Goal: Transaction & Acquisition: Purchase product/service

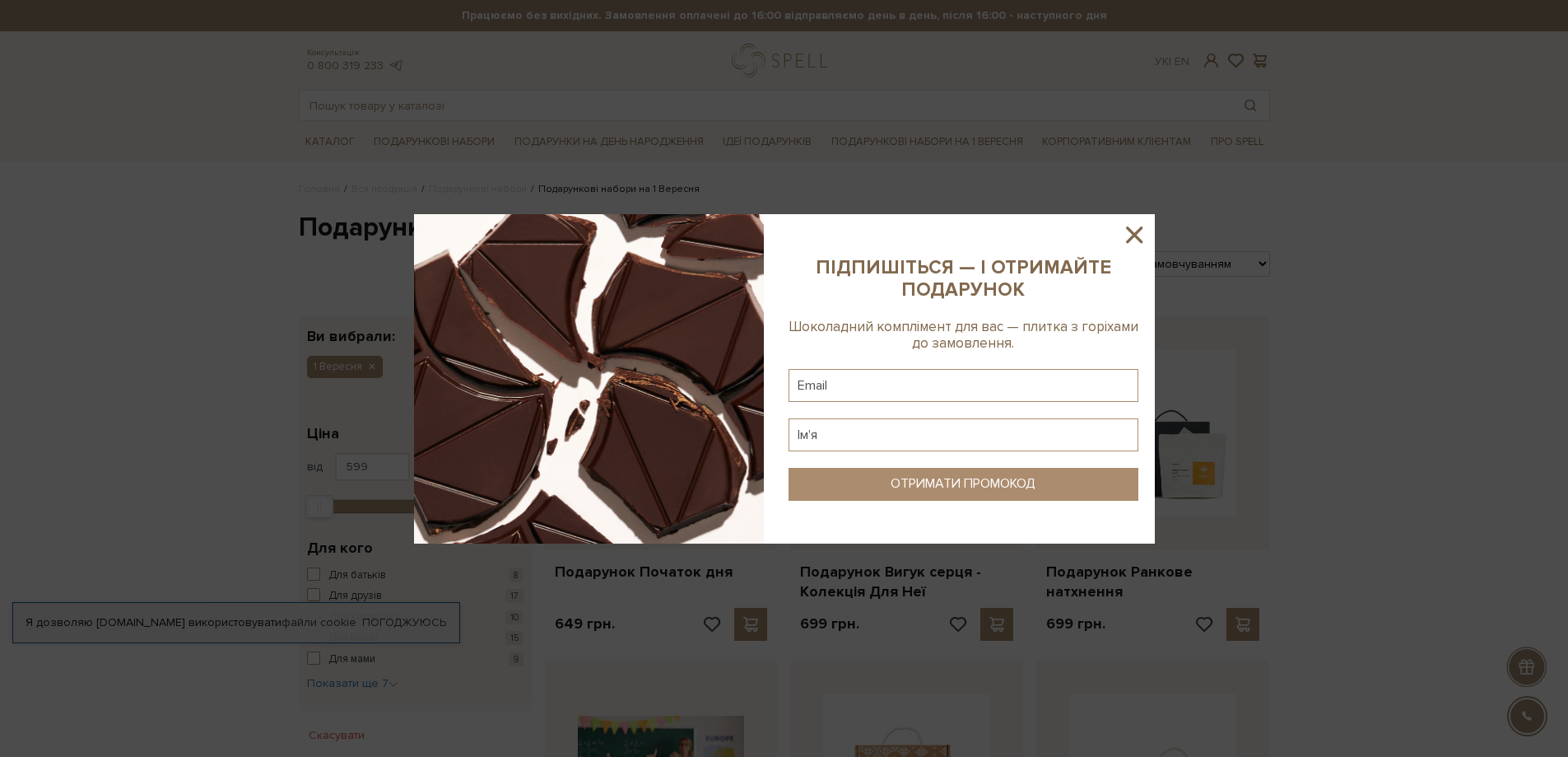
click at [1124, 239] on icon at bounding box center [1135, 235] width 28 height 28
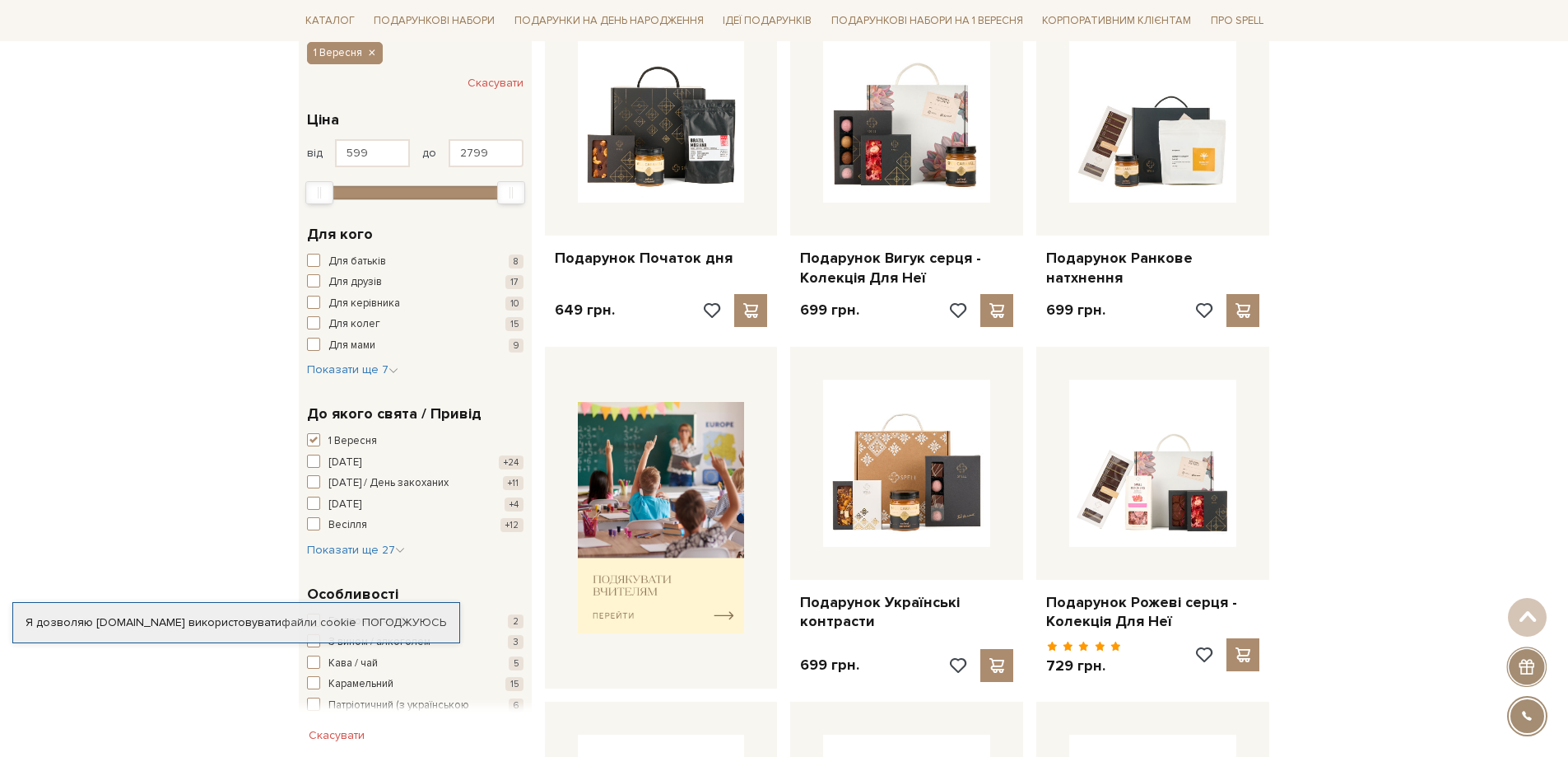
scroll to position [329, 0]
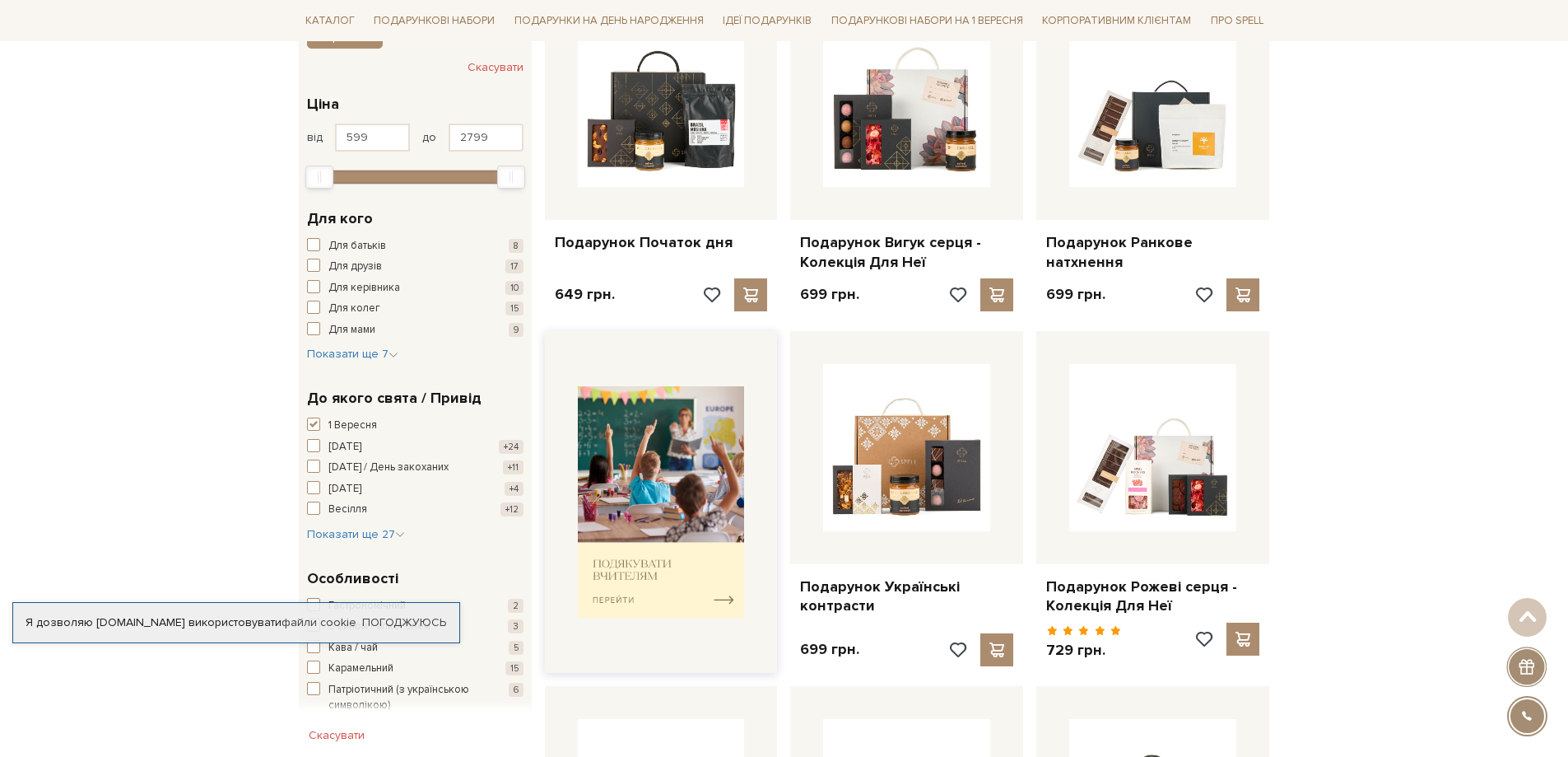
click at [726, 608] on img at bounding box center [661, 502] width 167 height 231
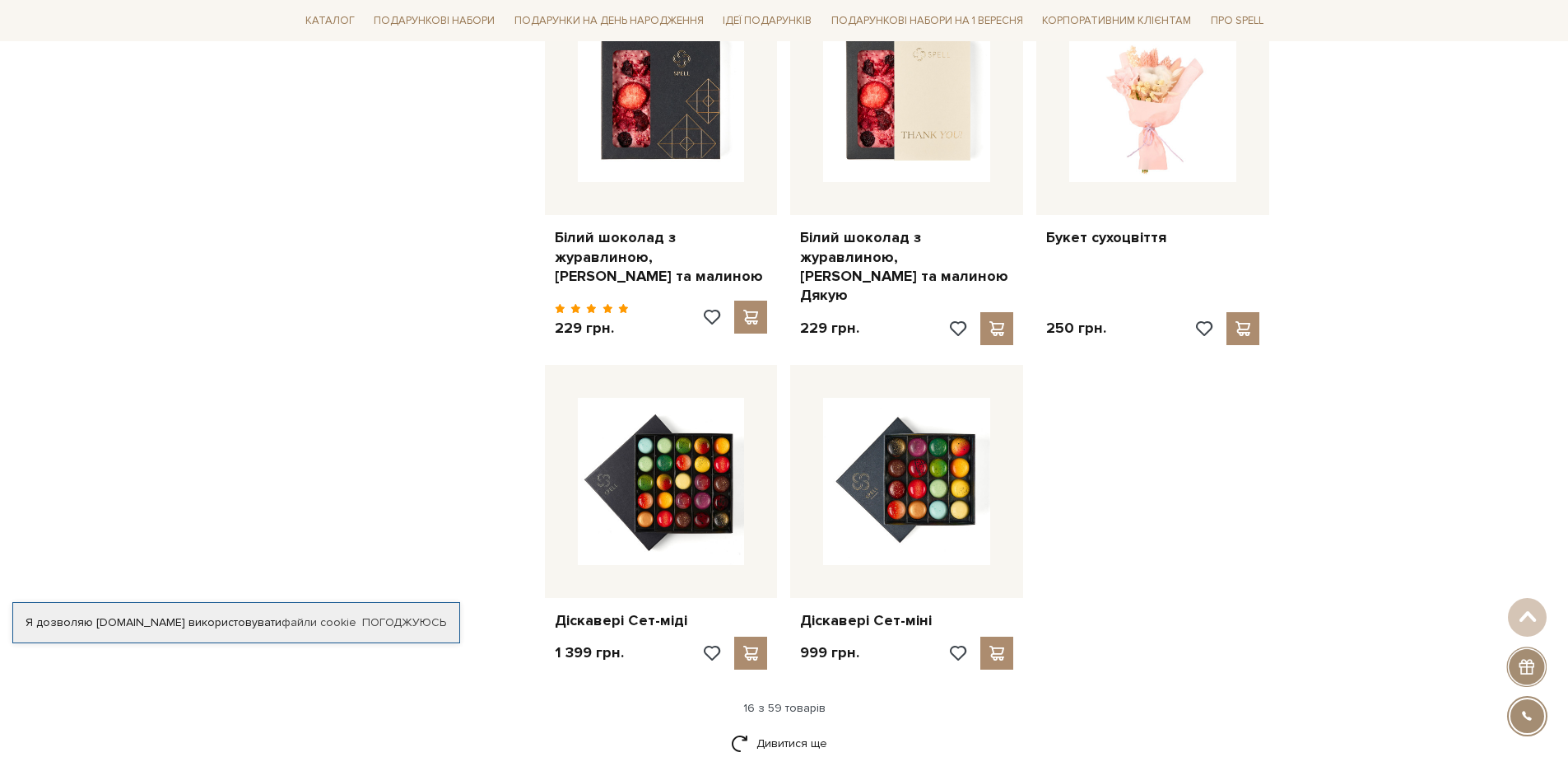
scroll to position [1729, 0]
